Goal: Transaction & Acquisition: Purchase product/service

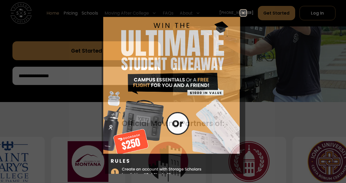
scroll to position [161, 0]
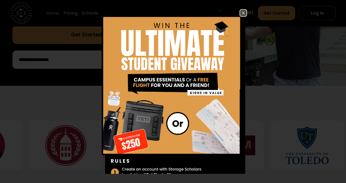
click at [245, 15] on img at bounding box center [243, 13] width 6 height 6
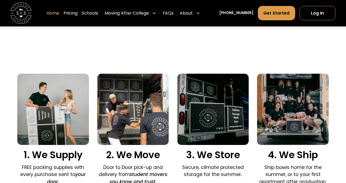
scroll to position [378, 0]
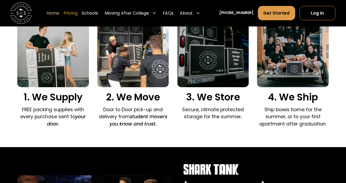
click at [78, 12] on link "Pricing" at bounding box center [71, 13] width 14 height 15
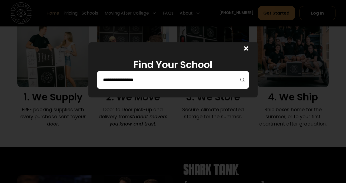
click at [121, 79] on input "search" at bounding box center [173, 79] width 141 height 9
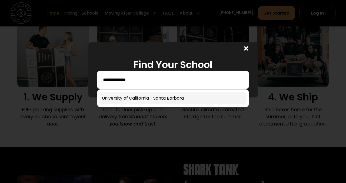
type input "**********"
click at [139, 99] on link at bounding box center [173, 99] width 147 height 12
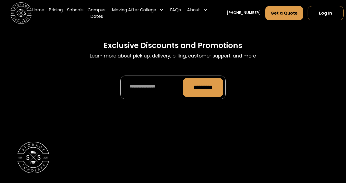
scroll to position [2662, 0]
